Goal: Transaction & Acquisition: Purchase product/service

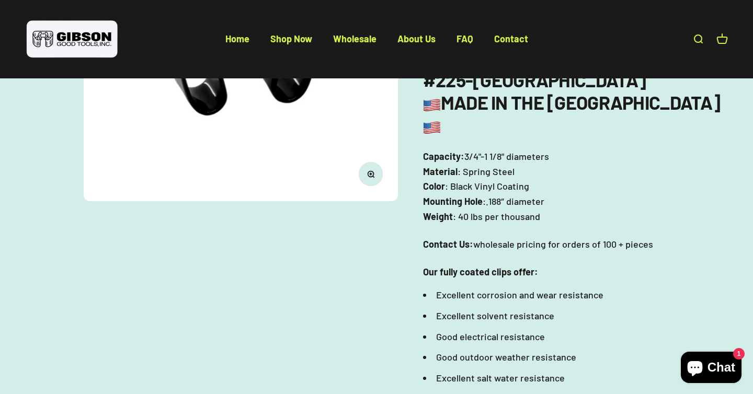
scroll to position [285, 0]
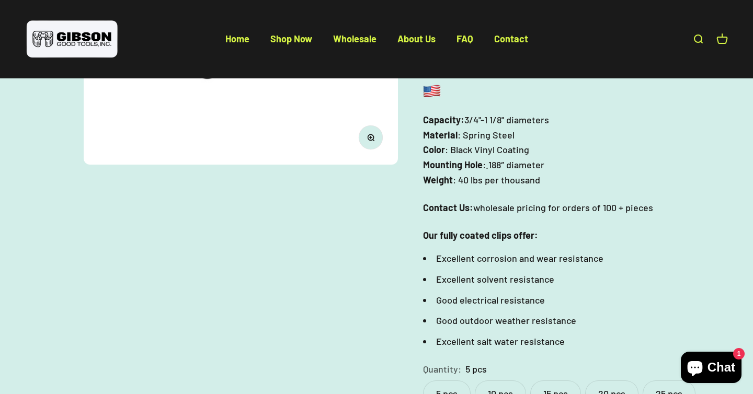
click at [485, 380] on label "10 pcs" at bounding box center [500, 393] width 51 height 26
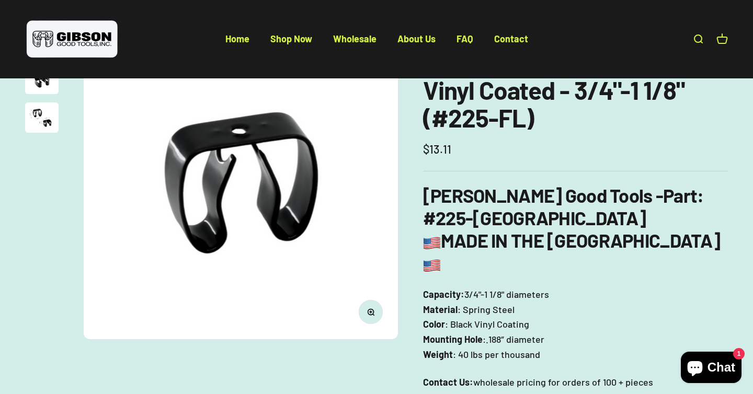
scroll to position [283, 0]
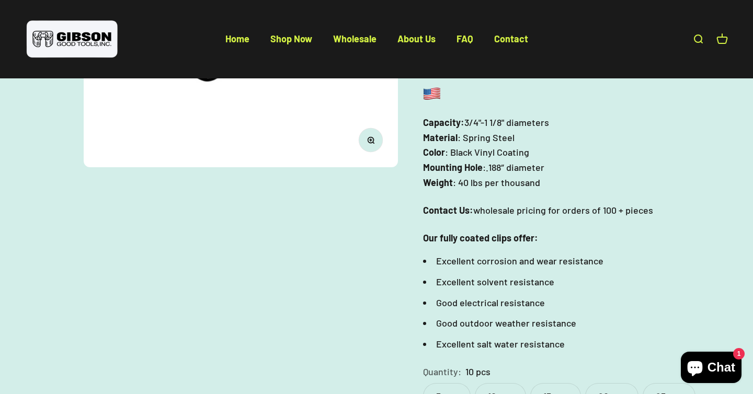
click at [448, 383] on label "5 pcs" at bounding box center [447, 396] width 48 height 26
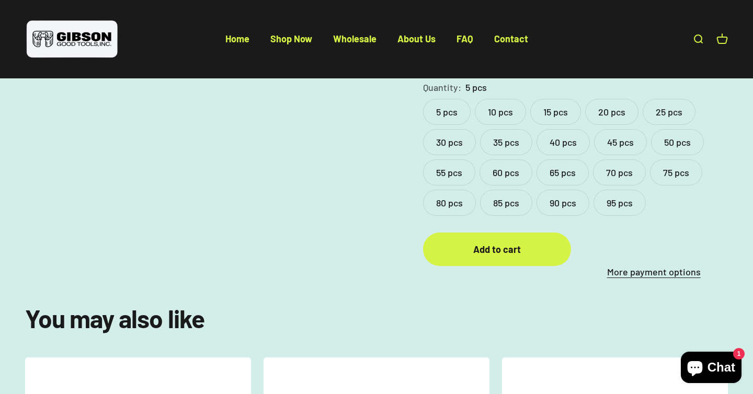
scroll to position [696, 0]
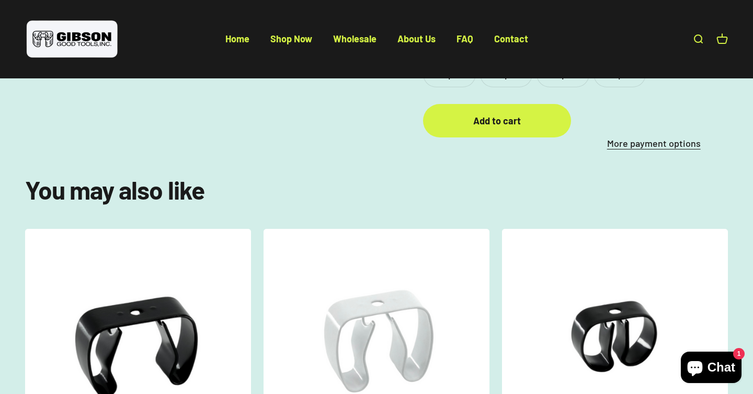
click at [729, 360] on span "Chat" at bounding box center [721, 368] width 28 height 16
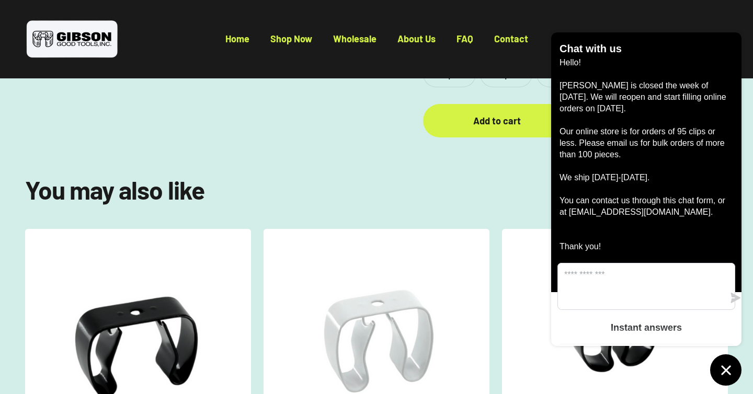
click at [622, 213] on p "Hello! [PERSON_NAME] is closed the week of [DATE]. We will reopen and start fil…" at bounding box center [646, 154] width 174 height 195
click at [597, 213] on p "Hello! [PERSON_NAME] is closed the week of [DATE]. We will reopen and start fil…" at bounding box center [646, 154] width 174 height 195
drag, startPoint x: 597, startPoint y: 213, endPoint x: 678, endPoint y: 213, distance: 81.5
click at [674, 213] on p "Hello! [PERSON_NAME] is closed the week of [DATE]. We will reopen and start fil…" at bounding box center [646, 154] width 174 height 195
click at [680, 213] on p "Hello! [PERSON_NAME] is closed the week of [DATE]. We will reopen and start fil…" at bounding box center [646, 154] width 174 height 195
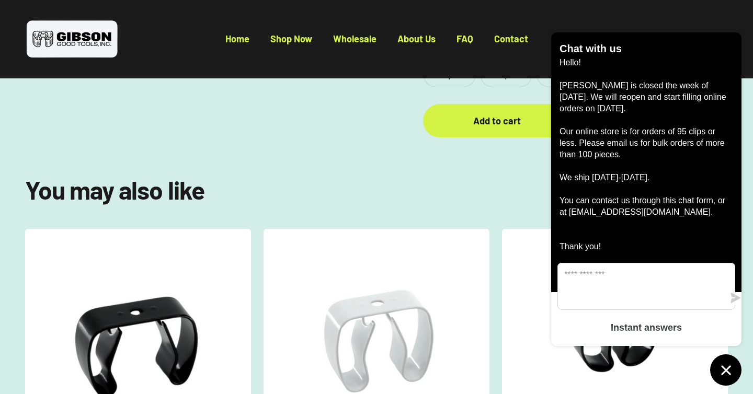
drag, startPoint x: 680, startPoint y: 213, endPoint x: 593, endPoint y: 212, distance: 87.3
click at [593, 213] on p "Hello! [PERSON_NAME] is closed the week of [DATE]. We will reopen and start fil…" at bounding box center [646, 154] width 174 height 195
